Goal: Task Accomplishment & Management: Manage account settings

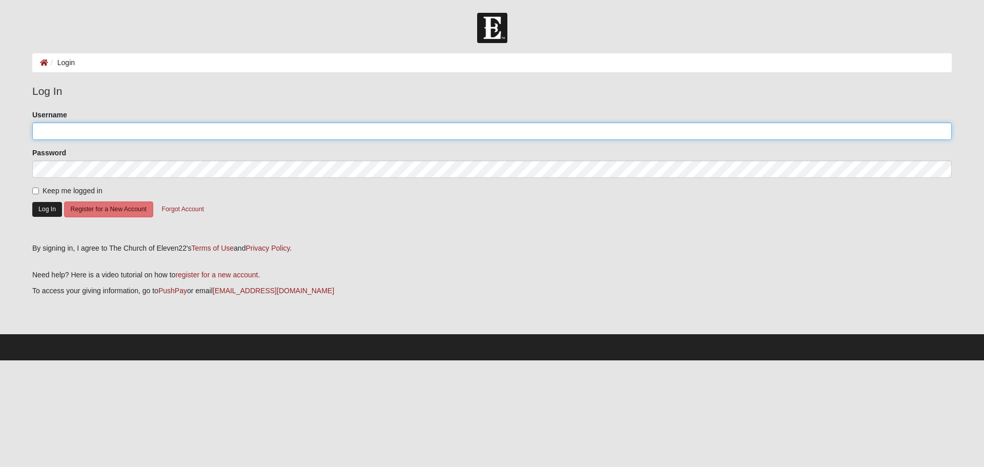
type input "[EMAIL_ADDRESS][DOMAIN_NAME]"
click at [48, 210] on button "Log In" at bounding box center [47, 209] width 30 height 15
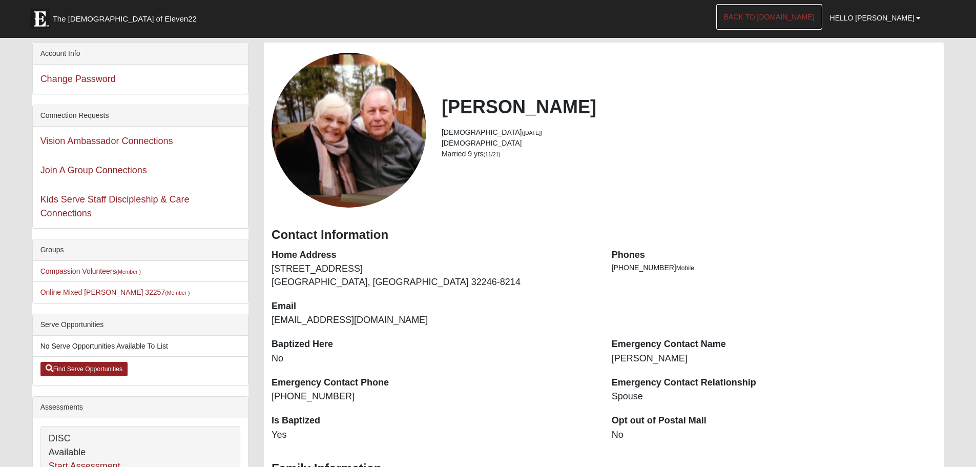
click at [794, 17] on link "Back to [DOMAIN_NAME]" at bounding box center [769, 17] width 106 height 26
click at [891, 20] on span "Hello Herti" at bounding box center [872, 18] width 85 height 8
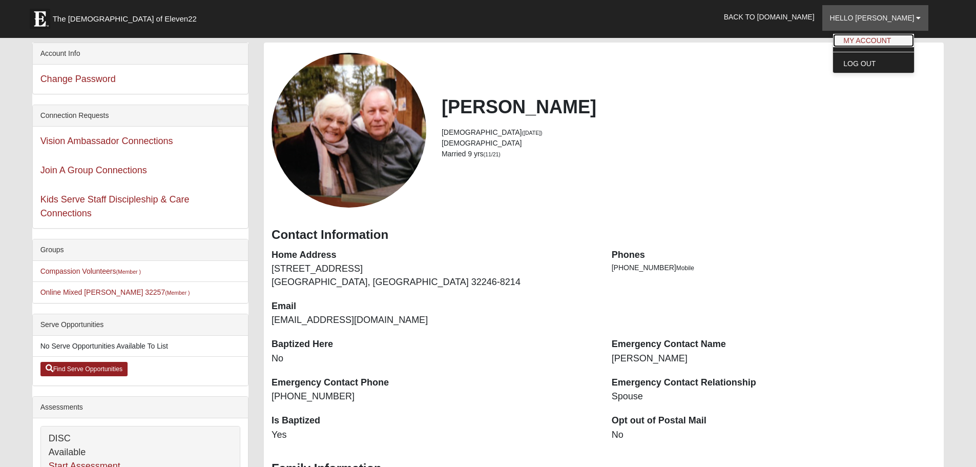
click at [885, 38] on link "My Account" at bounding box center [873, 40] width 81 height 13
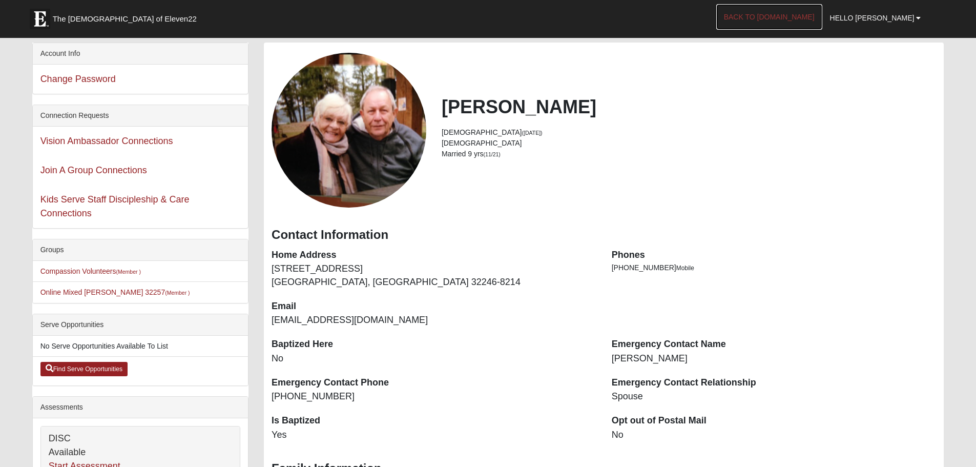
click at [765, 17] on link "Back to [DOMAIN_NAME]" at bounding box center [769, 17] width 106 height 26
